Goal: Navigation & Orientation: Find specific page/section

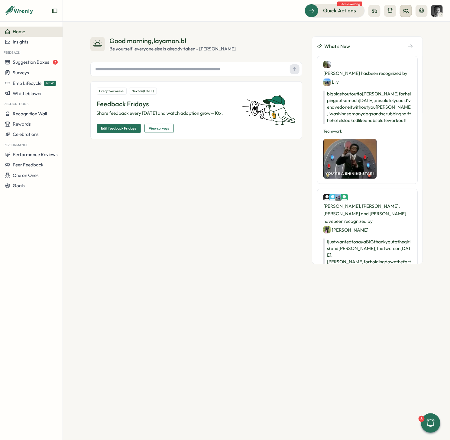
click at [408, 11] on icon at bounding box center [405, 10] width 5 height 3
click at [406, 31] on div "Org Members" at bounding box center [406, 30] width 38 height 7
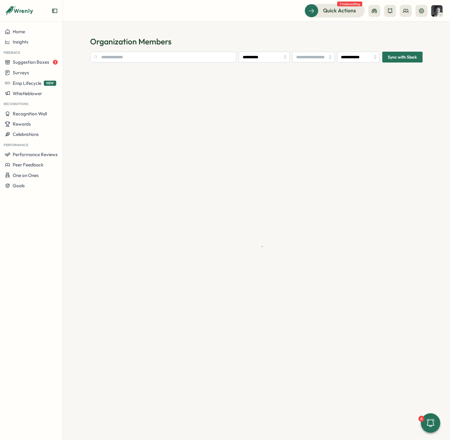
type input "**********"
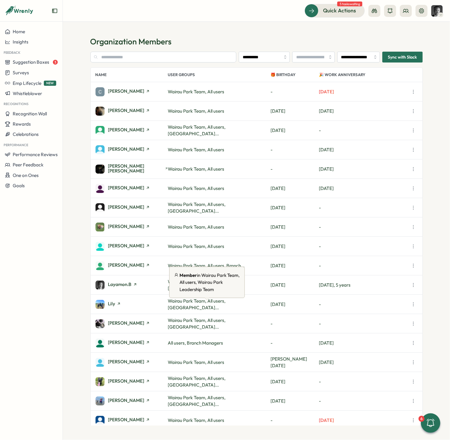
click at [203, 302] on span "Wairau Park Team, All users, [GEOGRAPHIC_DATA]..." at bounding box center [197, 304] width 58 height 12
click at [412, 303] on icon "button" at bounding box center [413, 304] width 6 height 6
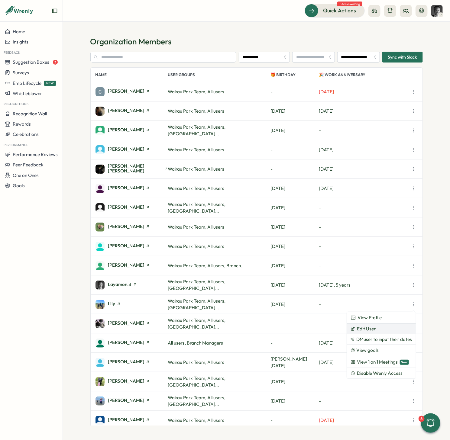
click at [377, 329] on button "Edit User" at bounding box center [381, 329] width 69 height 10
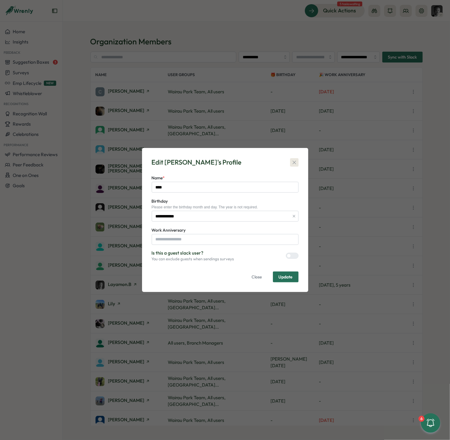
click at [296, 162] on icon "button" at bounding box center [294, 162] width 6 height 6
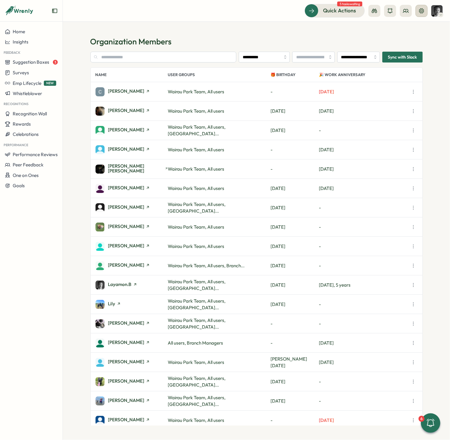
click at [420, 9] on icon at bounding box center [421, 11] width 6 height 6
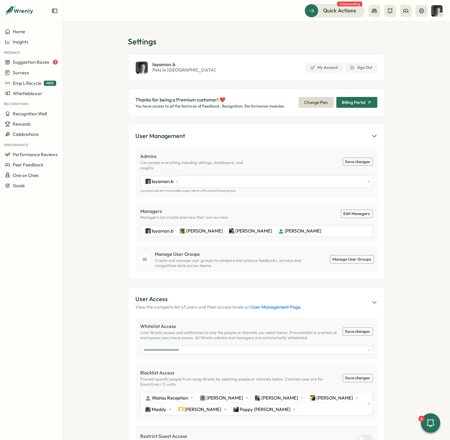
drag, startPoint x: 420, startPoint y: 124, endPoint x: 416, endPoint y: 125, distance: 4.0
click at [420, 124] on section "Settings layamon.b Pets In The City My Account Sign Out Thanks for being a Prem…" at bounding box center [256, 231] width 387 height 418
click at [34, 63] on span "Suggestion Boxes" at bounding box center [31, 62] width 37 height 6
click at [81, 51] on div "Leadership Suggestion Box 3" at bounding box center [99, 51] width 70 height 7
